Goal: Obtain resource: Obtain resource

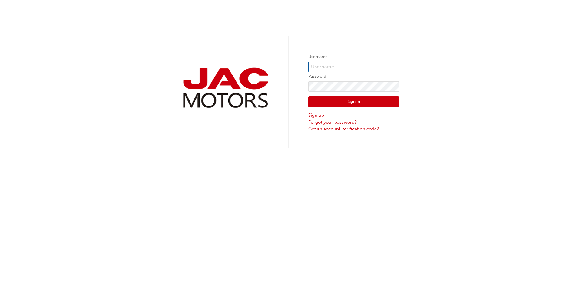
type input "AB0064"
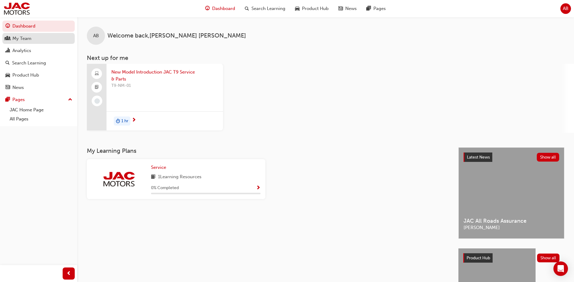
click at [30, 37] on div "My Team" at bounding box center [21, 38] width 19 height 7
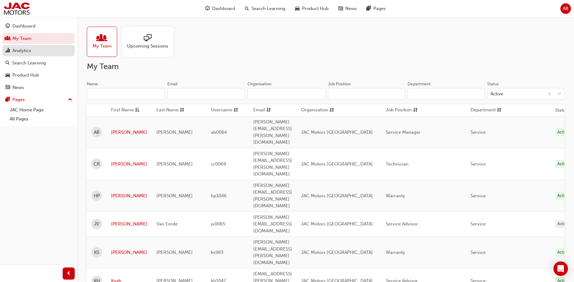
click at [27, 50] on div "Analytics" at bounding box center [21, 50] width 19 height 7
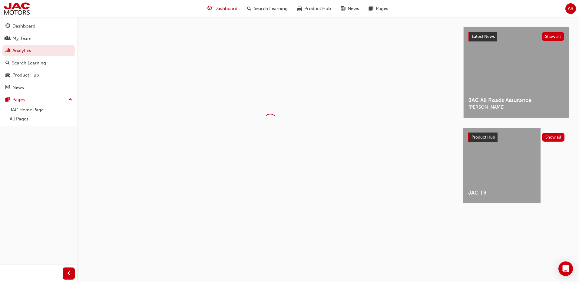
click at [225, 10] on span "Dashboard" at bounding box center [225, 8] width 23 height 7
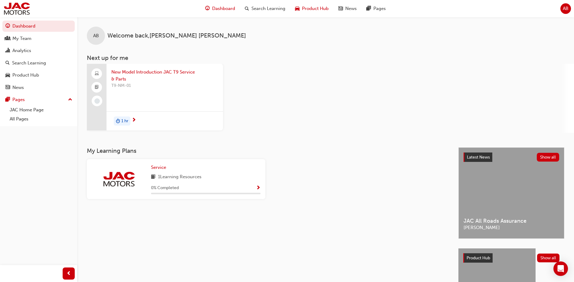
click at [314, 8] on span "Product Hub" at bounding box center [315, 8] width 27 height 7
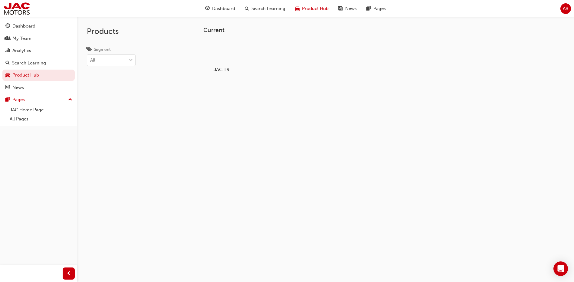
click at [215, 52] on div at bounding box center [222, 52] width 34 height 24
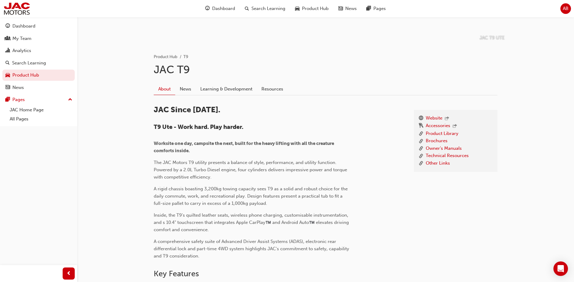
scroll to position [182, 0]
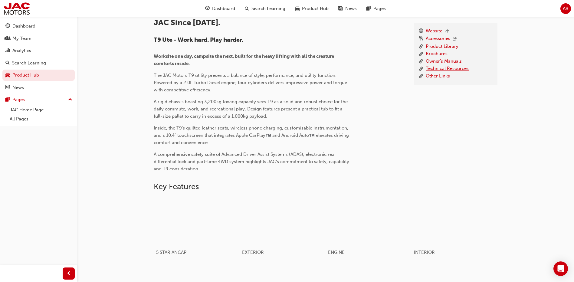
click at [457, 67] on link "Technical Resources" at bounding box center [447, 69] width 43 height 8
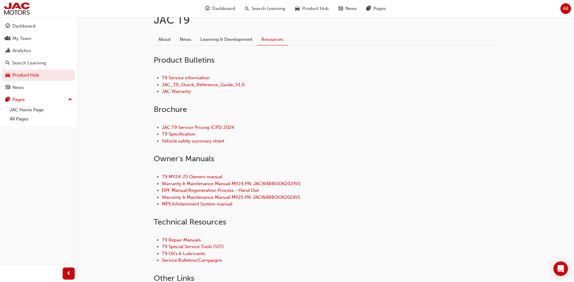
scroll to position [182, 0]
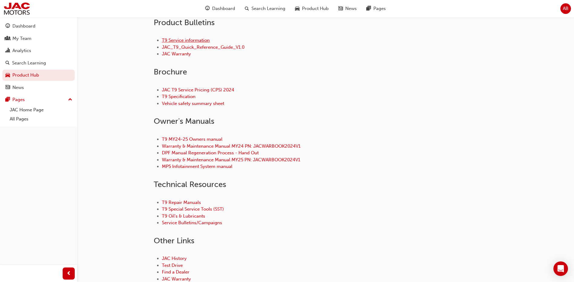
click at [178, 38] on link "T9 Service information" at bounding box center [186, 40] width 48 height 5
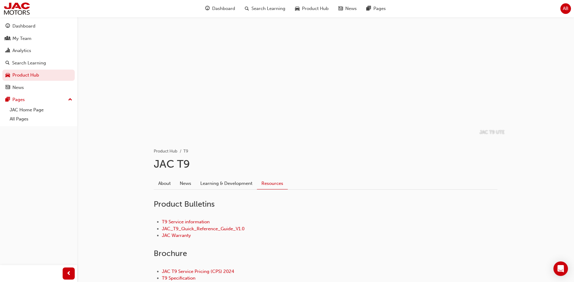
scroll to position [182, 0]
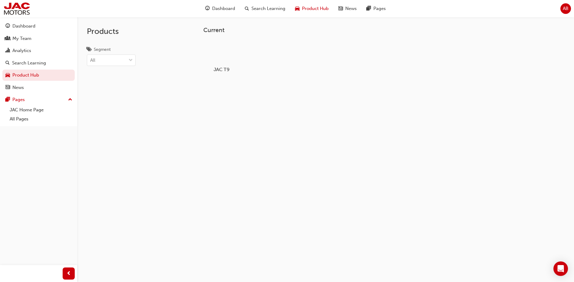
click at [222, 52] on div at bounding box center [222, 52] width 34 height 24
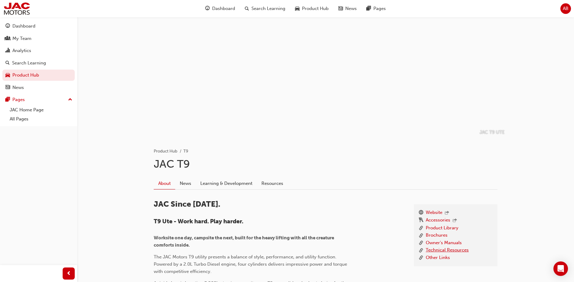
click at [456, 250] on link "Technical Resources" at bounding box center [447, 251] width 43 height 8
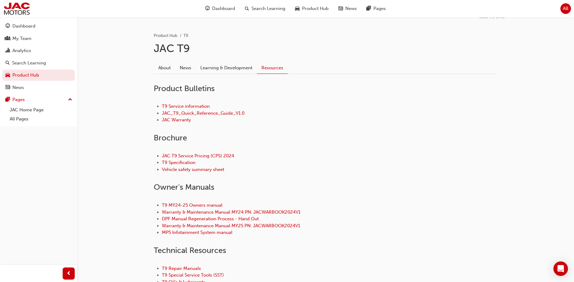
scroll to position [121, 0]
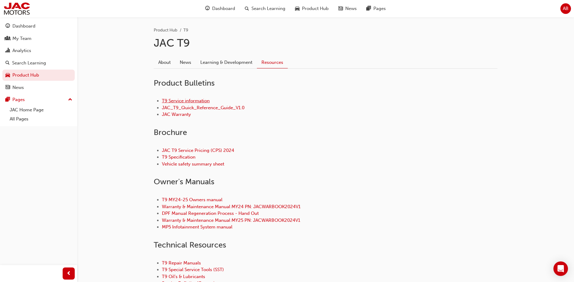
click at [186, 100] on link "T9 Service information" at bounding box center [186, 100] width 48 height 5
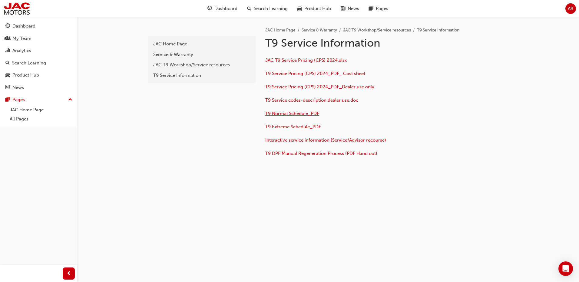
click at [293, 115] on span "T9 Normal Schedule_PDF" at bounding box center [292, 113] width 54 height 5
